Goal: Task Accomplishment & Management: Use online tool/utility

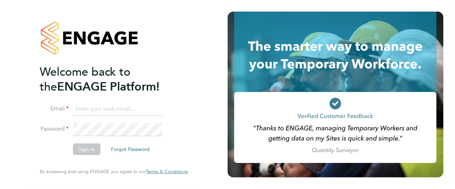
type input "[PERSON_NAME][EMAIL_ADDRESS][PERSON_NAME][DOMAIN_NAME]"
click at [83, 145] on button "Sign In" at bounding box center [86, 149] width 27 height 12
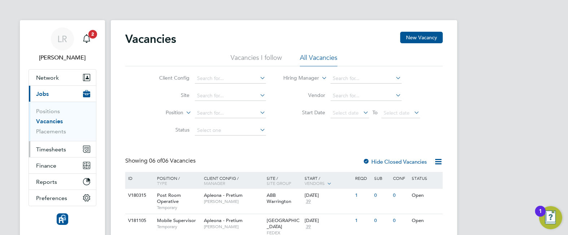
click at [58, 145] on button "Timesheets" at bounding box center [62, 150] width 67 height 16
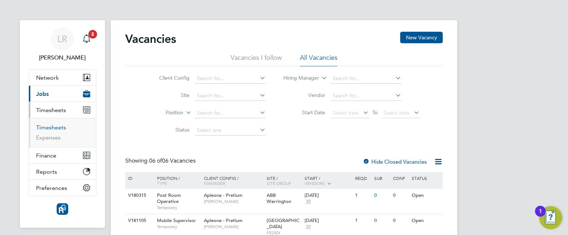
click at [56, 127] on link "Timesheets" at bounding box center [51, 127] width 30 height 7
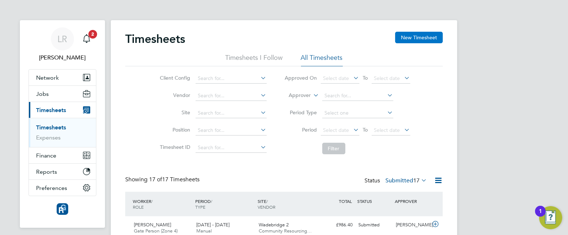
scroll to position [4, 4]
click at [417, 41] on button "New Timesheet" at bounding box center [419, 38] width 48 height 12
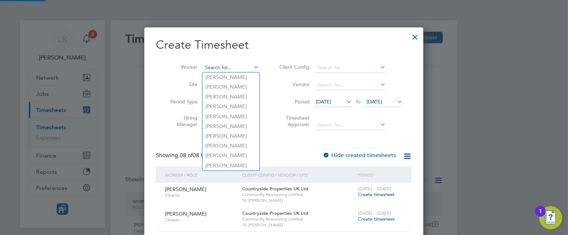
click at [224, 65] on input at bounding box center [231, 68] width 57 height 10
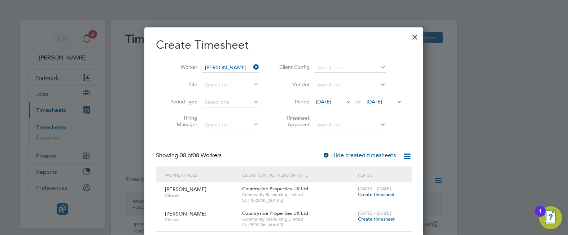
click at [224, 85] on li "Greg ory David" at bounding box center [251, 87] width 96 height 10
type input "Gregory David"
click at [369, 152] on label "Hide created timesheets" at bounding box center [359, 155] width 73 height 7
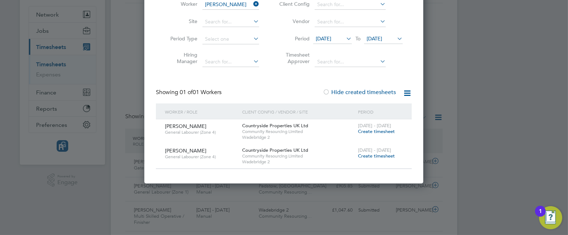
click at [332, 40] on span "16 Sep 2025" at bounding box center [324, 38] width 16 height 7
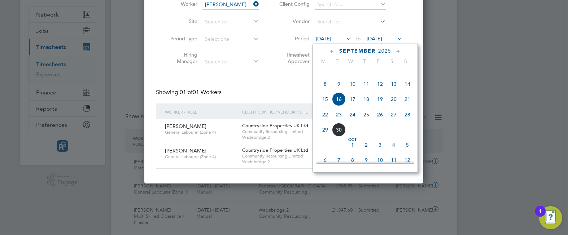
click at [324, 91] on span "8" at bounding box center [326, 84] width 14 height 14
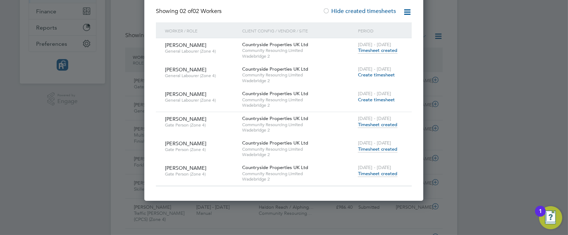
click at [369, 147] on span "Timesheet created" at bounding box center [377, 149] width 39 height 7
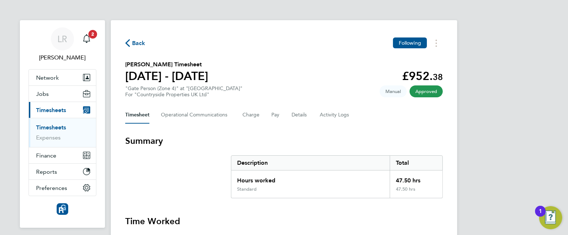
click at [131, 44] on span "Back" at bounding box center [135, 42] width 20 height 7
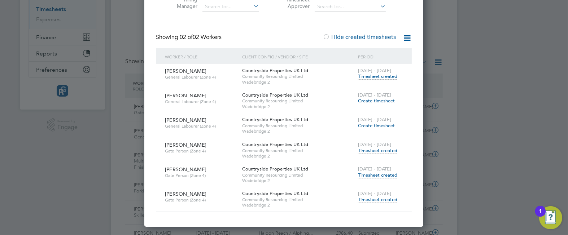
click at [375, 198] on span "Timesheet created" at bounding box center [377, 200] width 39 height 7
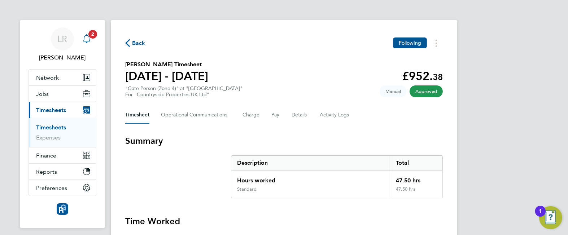
click at [88, 37] on icon "Main navigation" at bounding box center [86, 37] width 7 height 7
